Goal: Information Seeking & Learning: Learn about a topic

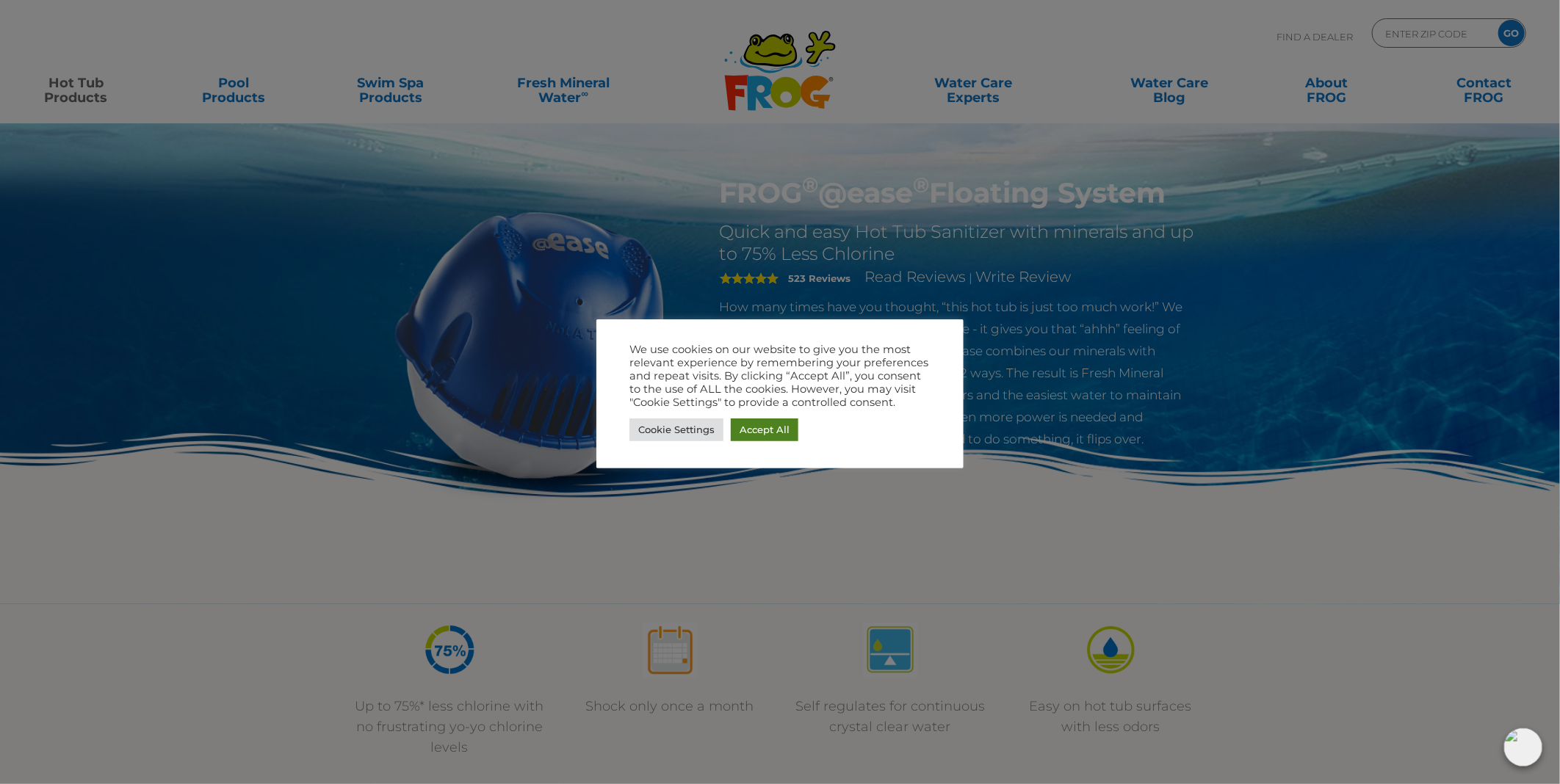
click at [764, 429] on link "Accept All" at bounding box center [765, 430] width 67 height 23
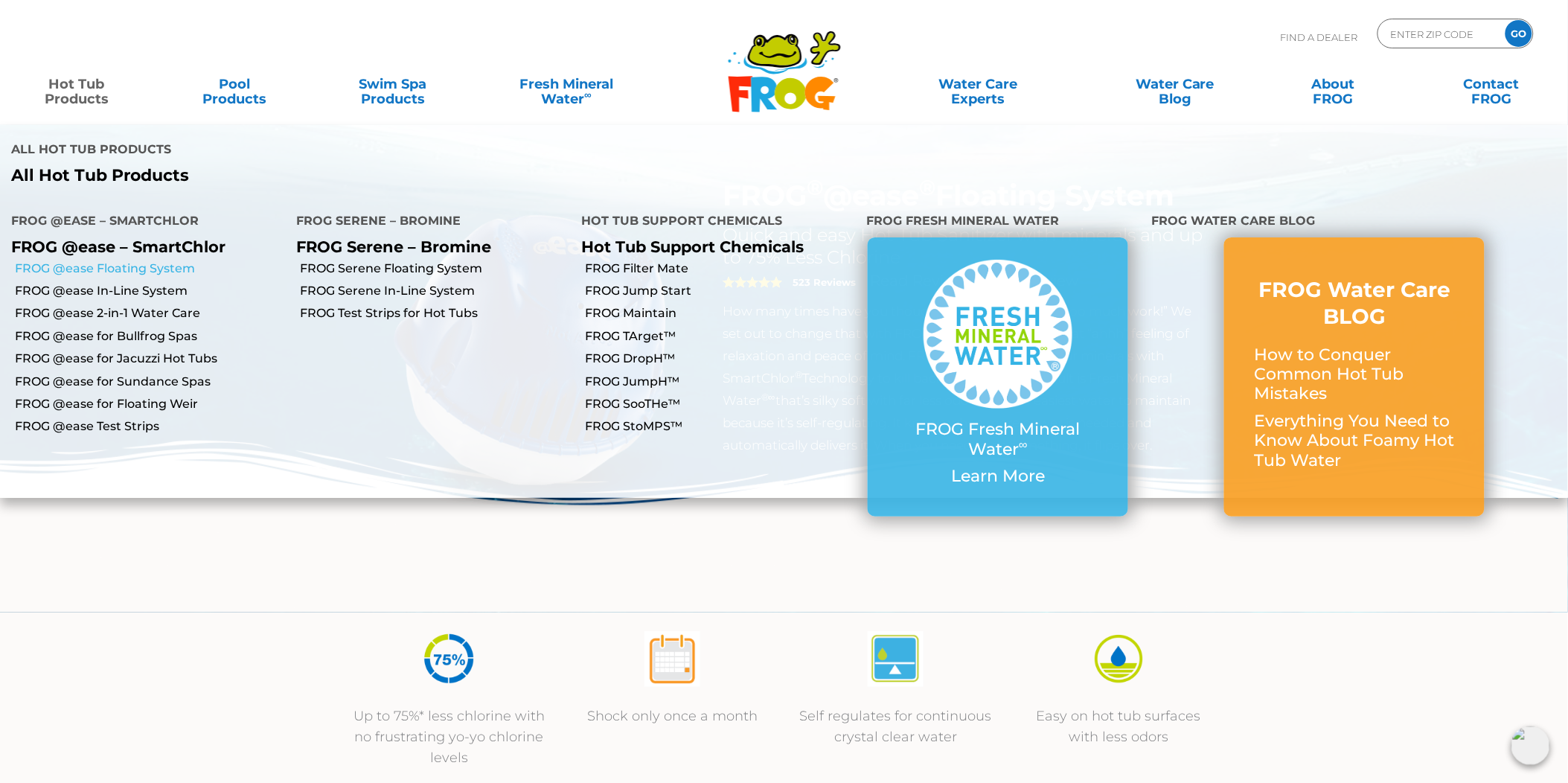
click at [84, 261] on link "FROG @ease Floating System" at bounding box center [151, 269] width 271 height 16
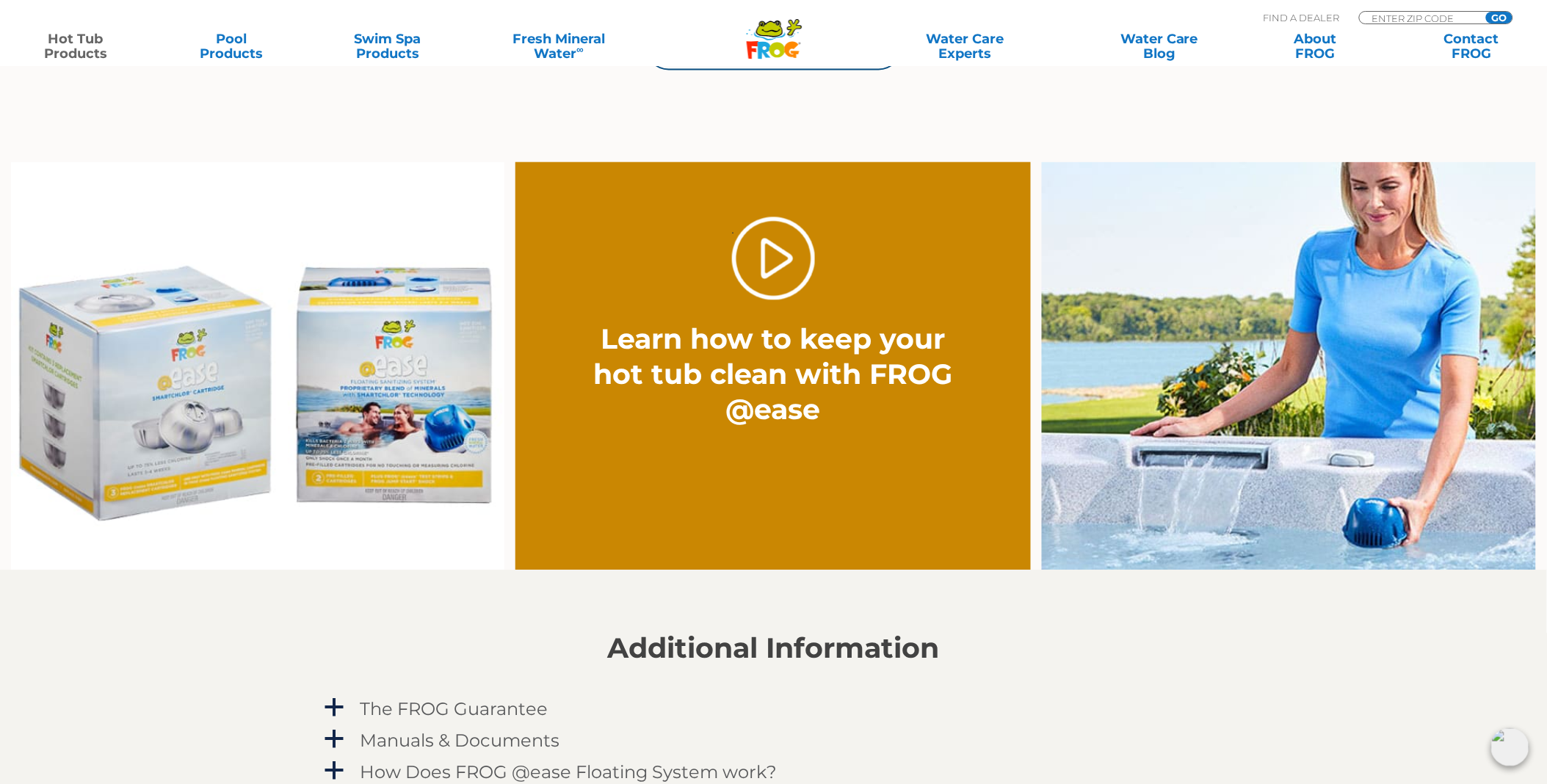
scroll to position [1061, 0]
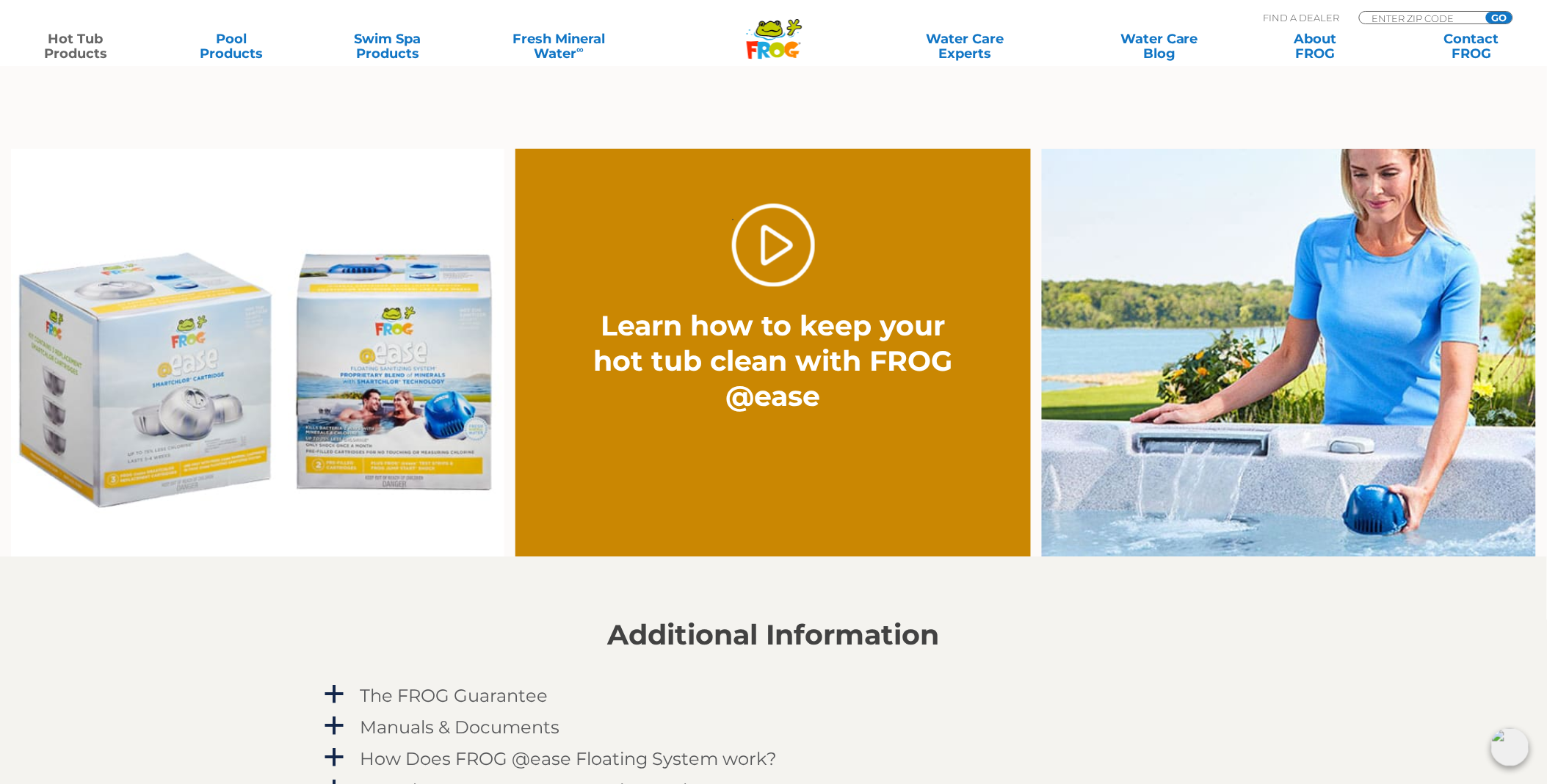
click at [231, 312] on img at bounding box center [257, 353] width 493 height 409
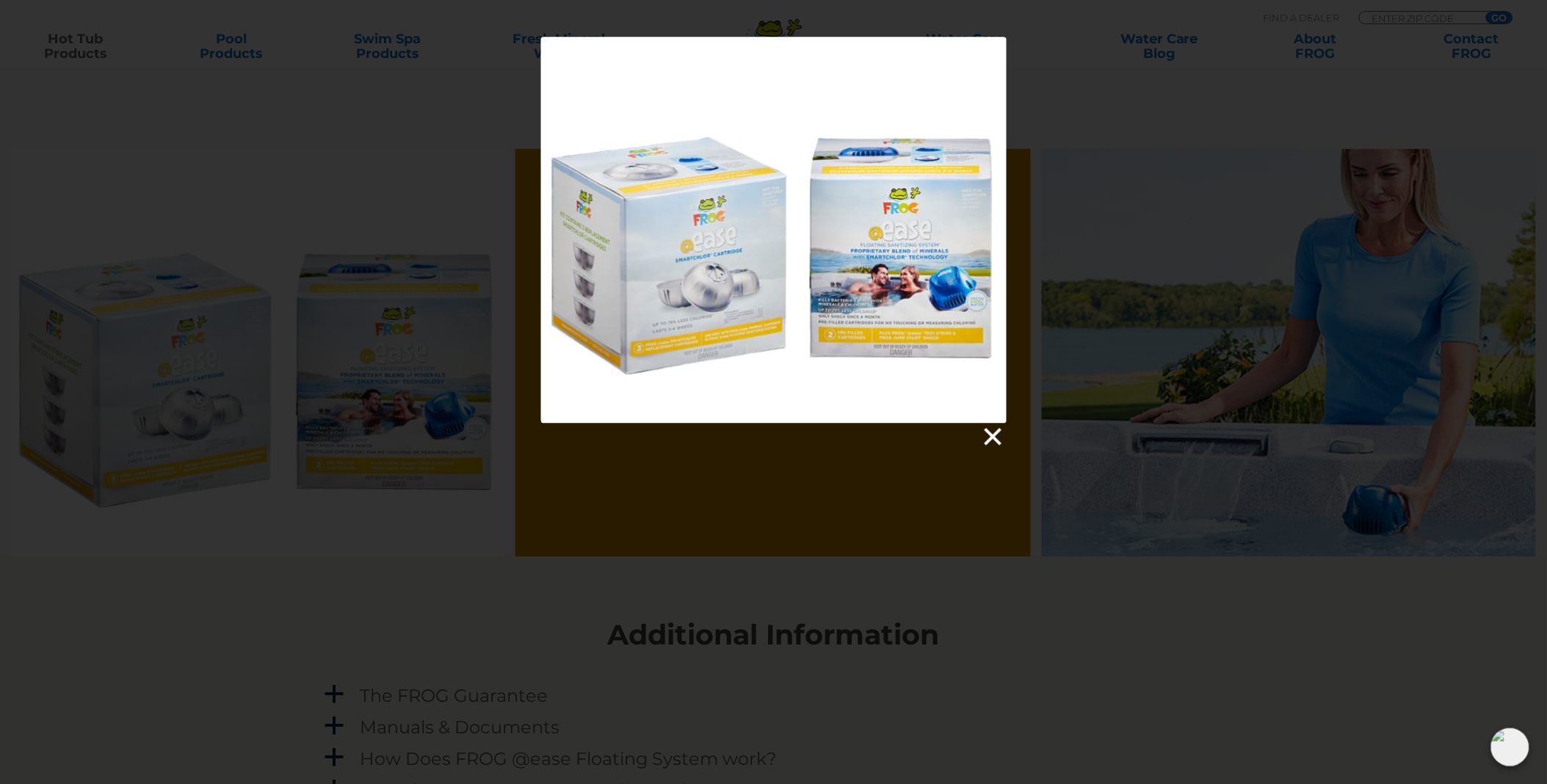
click at [999, 440] on link at bounding box center [992, 437] width 22 height 22
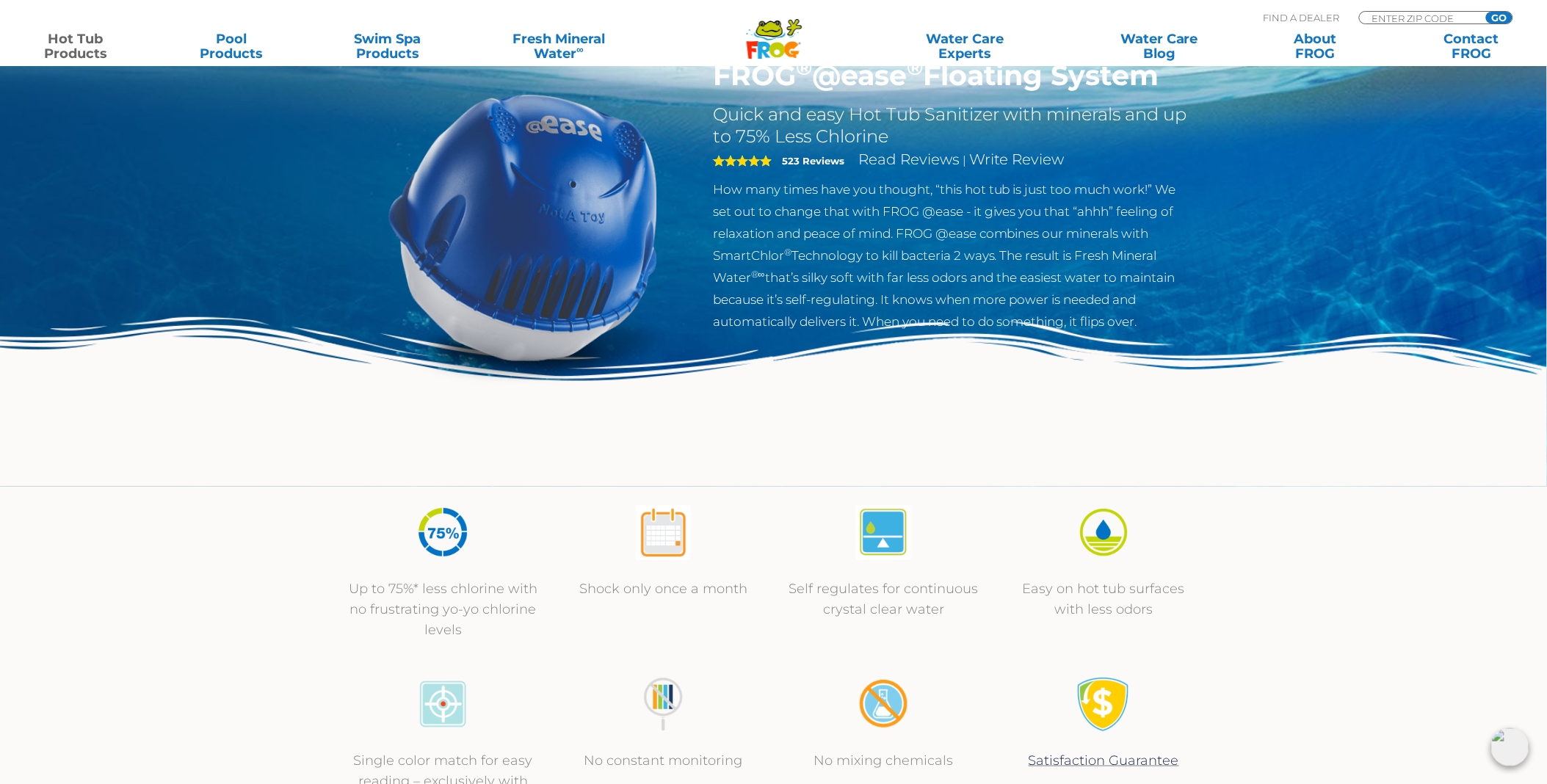
scroll to position [81, 0]
